Goal: Transaction & Acquisition: Purchase product/service

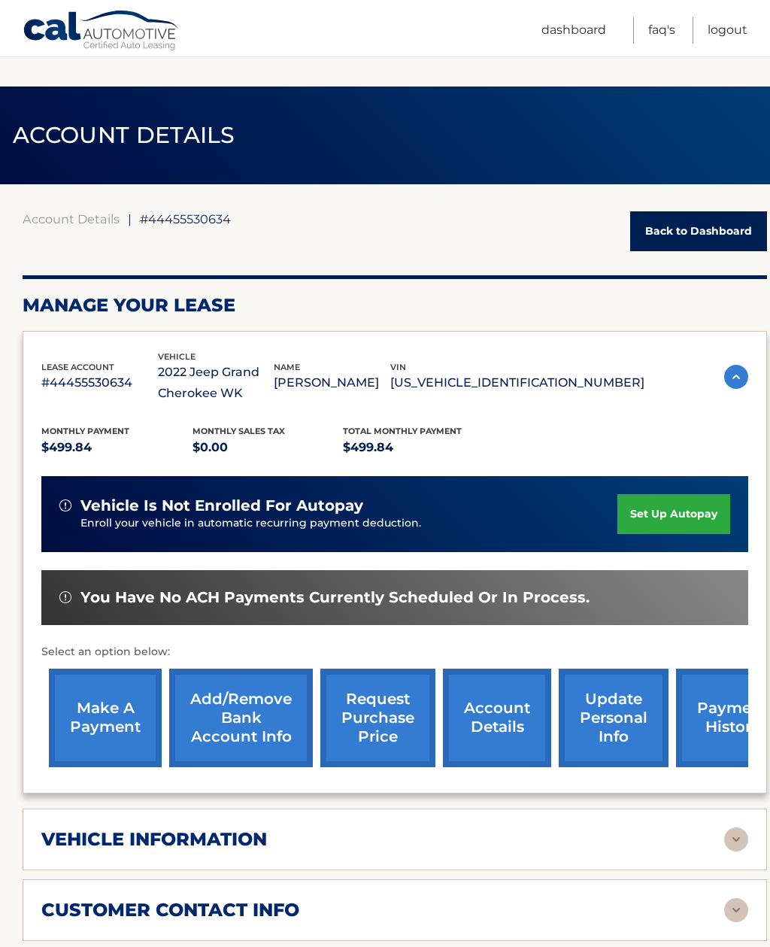
scroll to position [80, 0]
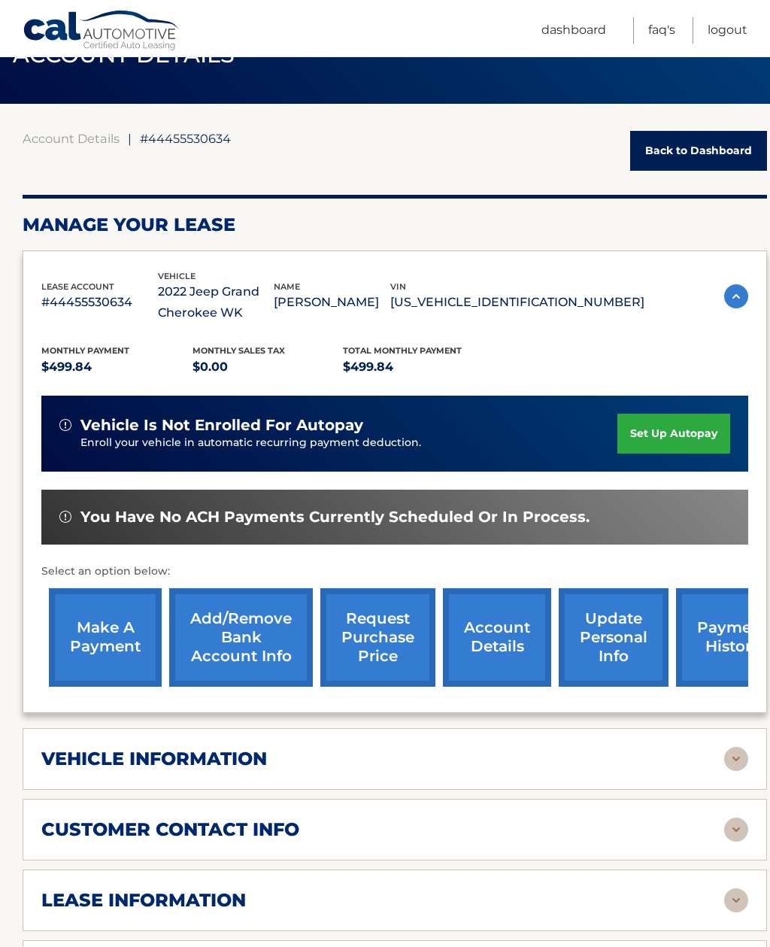
click at [750, 149] on link "Back to Dashboard" at bounding box center [698, 151] width 137 height 40
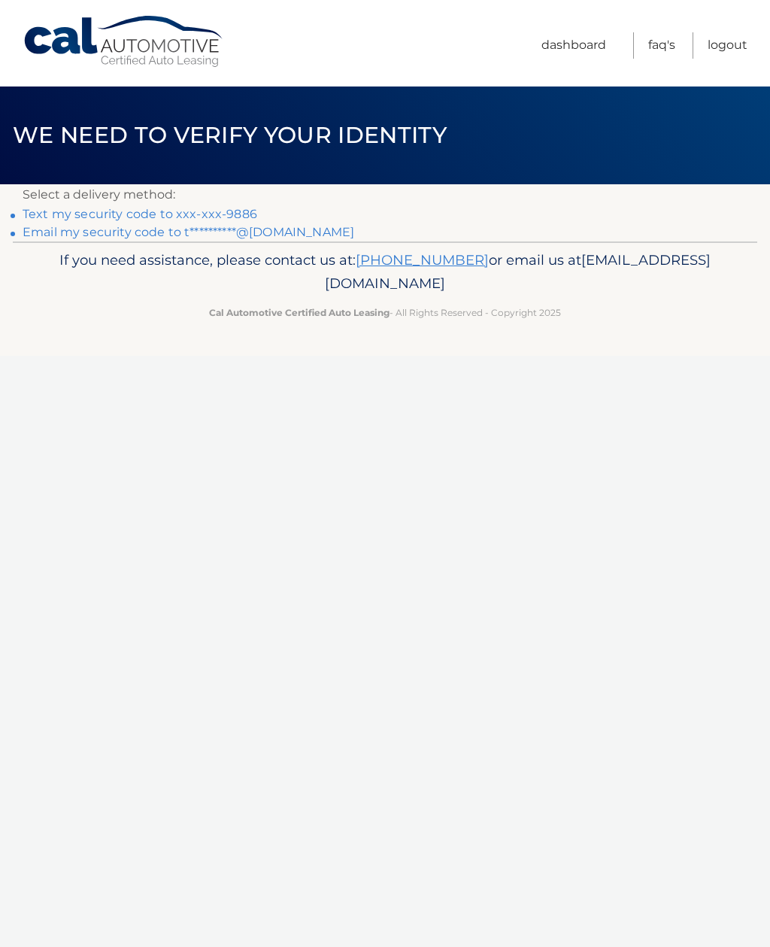
click at [213, 208] on link "Text my security code to xxx-xxx-9886" at bounding box center [140, 214] width 235 height 14
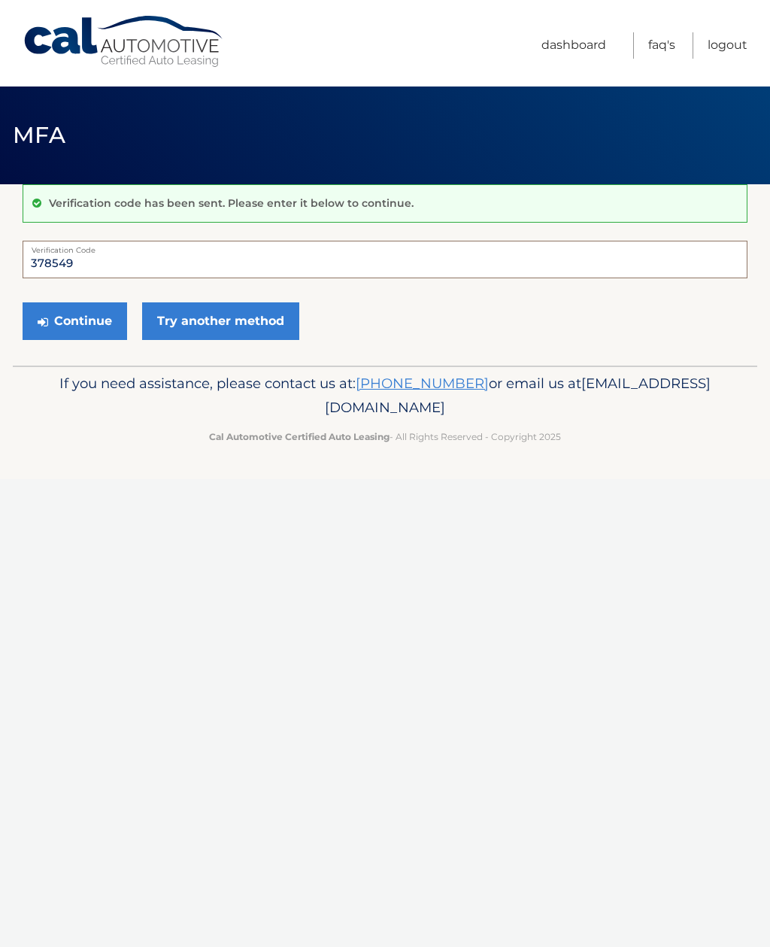
type input "378549"
click at [57, 314] on button "Continue" at bounding box center [75, 321] width 105 height 38
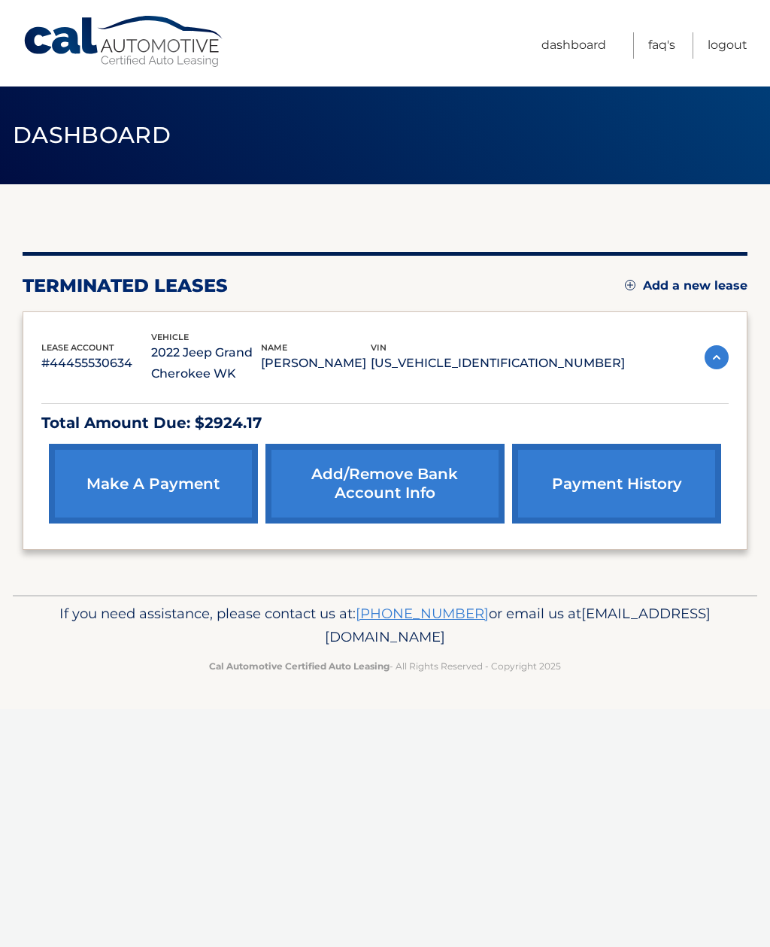
click at [147, 484] on link "make a payment" at bounding box center [153, 484] width 209 height 80
click at [137, 485] on link "make a payment" at bounding box center [153, 484] width 209 height 80
click at [155, 476] on link "make a payment" at bounding box center [153, 484] width 209 height 80
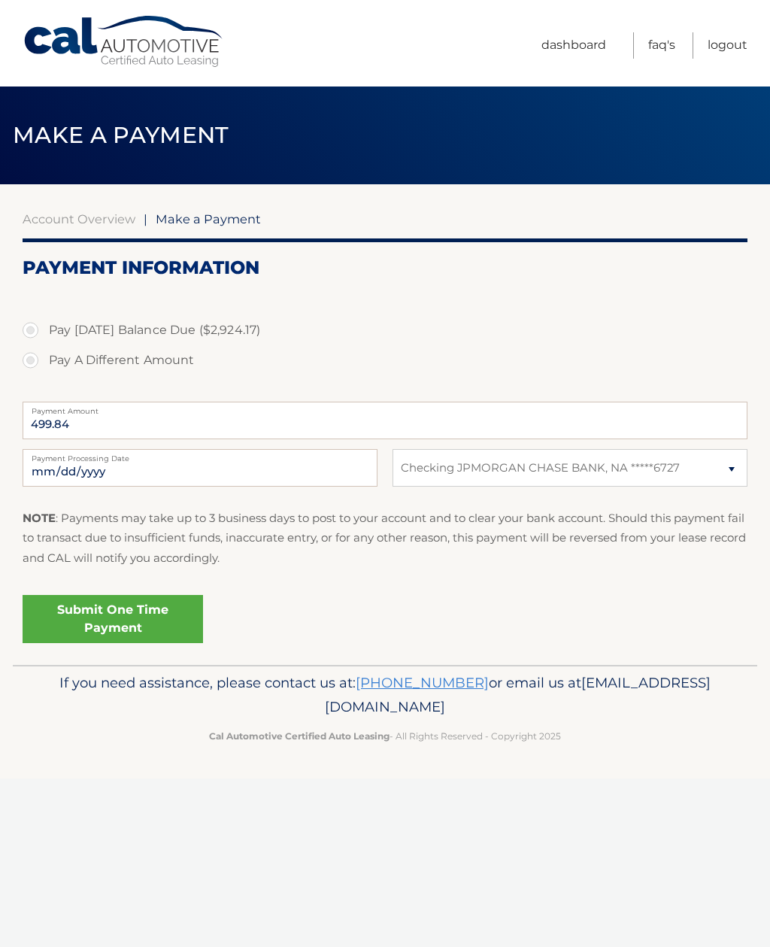
select select "YzBjZWVmZWYtZjFiMS00MGZmLTg0YTEtMmI0MTFjZmYxZTM1"
click at [42, 333] on label "Pay [DATE] Balance Due ($2,924.17)" at bounding box center [385, 330] width 725 height 30
click at [42, 333] on input "Pay [DATE] Balance Due ($2,924.17)" at bounding box center [36, 327] width 15 height 24
radio input "true"
type input "2924.17"
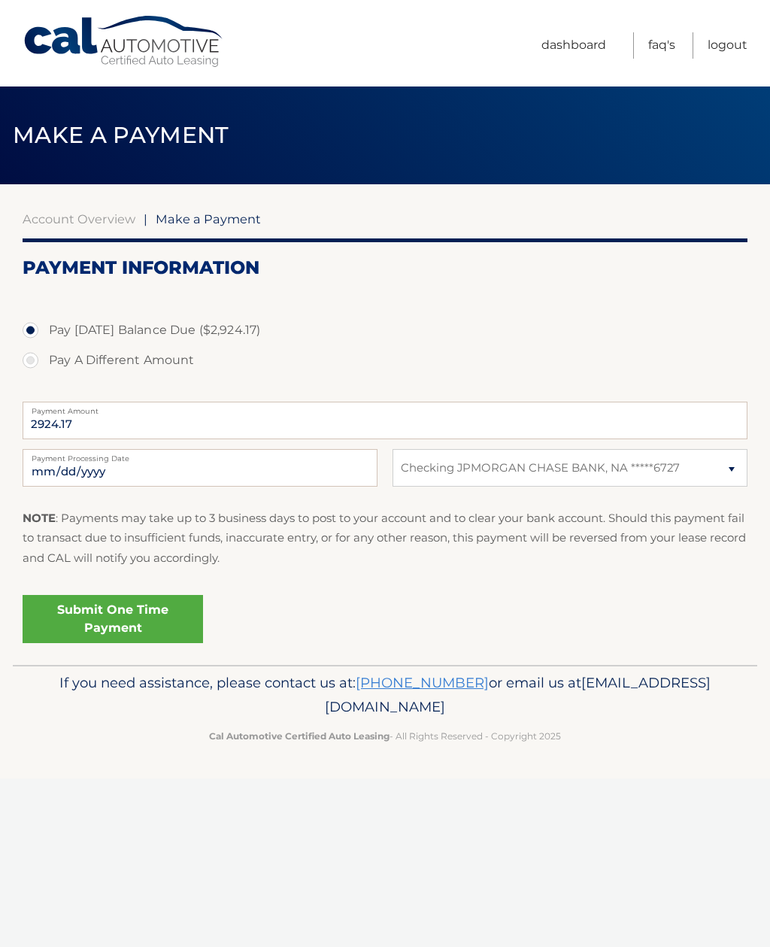
click at [160, 609] on link "Submit One Time Payment" at bounding box center [113, 619] width 180 height 48
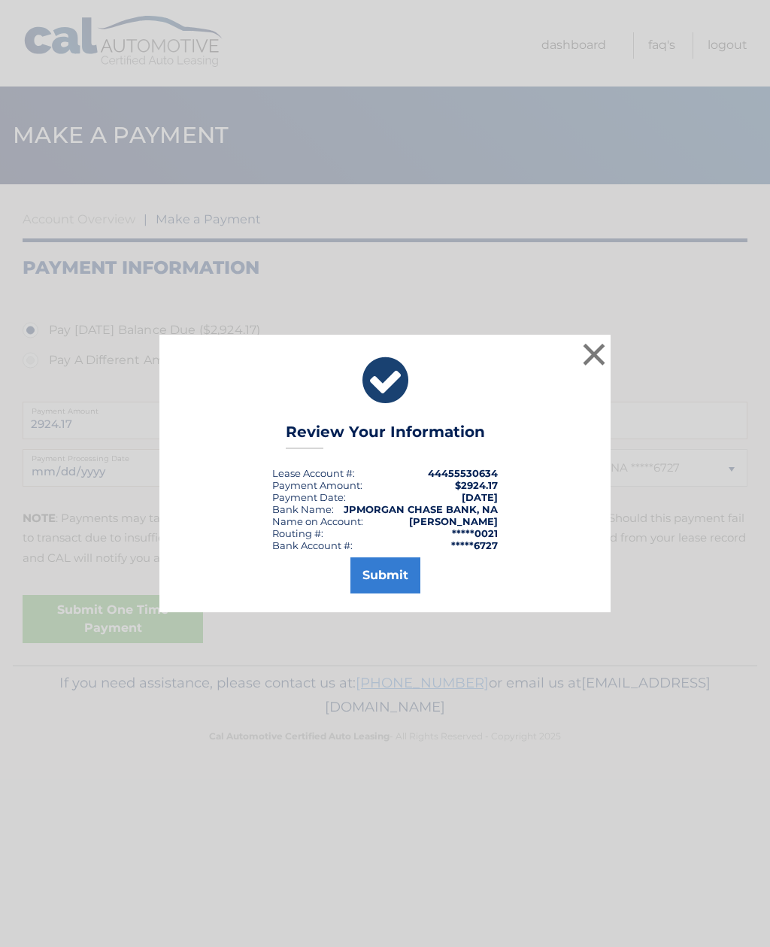
click at [396, 583] on button "Submit" at bounding box center [385, 575] width 70 height 36
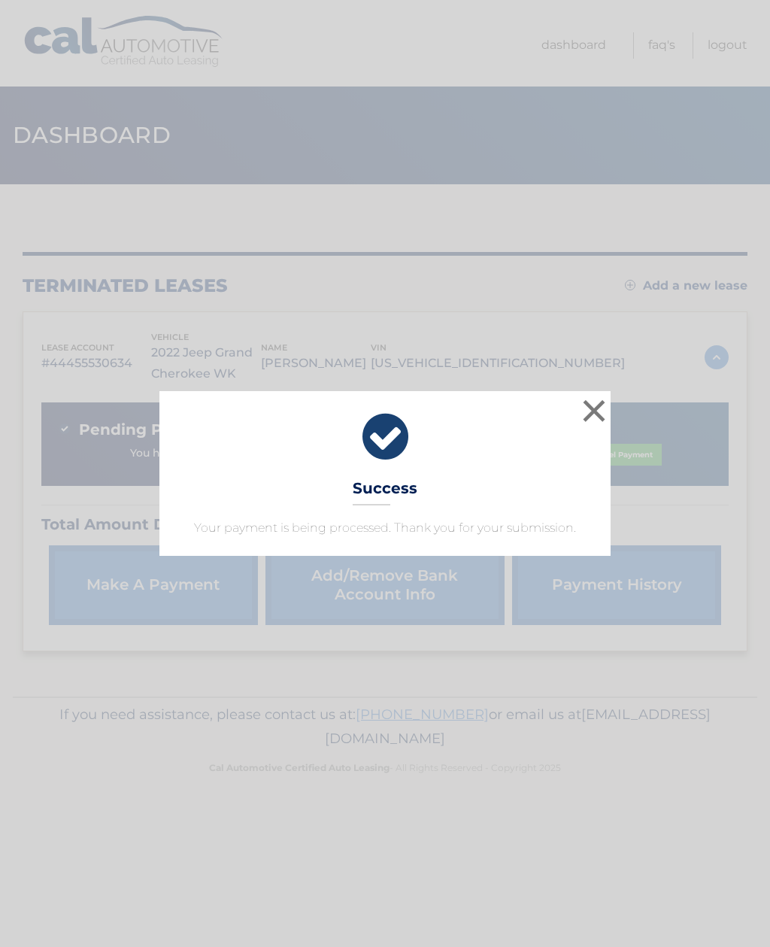
click at [593, 414] on button "×" at bounding box center [594, 411] width 30 height 30
